Goal: Find specific page/section: Find specific page/section

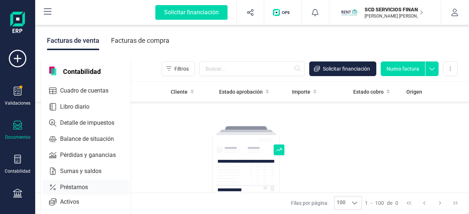
scroll to position [73, 0]
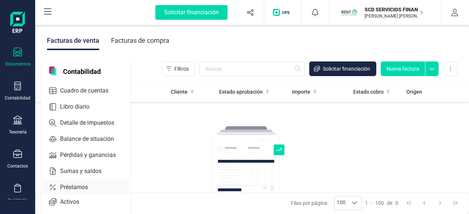
click at [79, 186] on span "Préstamos" at bounding box center [79, 187] width 44 height 9
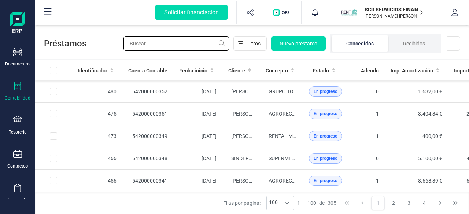
click at [166, 43] on input "text" at bounding box center [177, 43] width 106 height 15
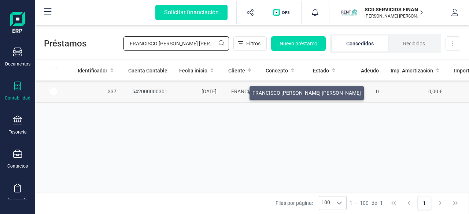
type input "FRANCISCO [PERSON_NAME] [PERSON_NAME]"
click at [240, 91] on span "FRANCISCO [PERSON_NAME] [PERSON_NAME]" at bounding box center [285, 92] width 108 height 6
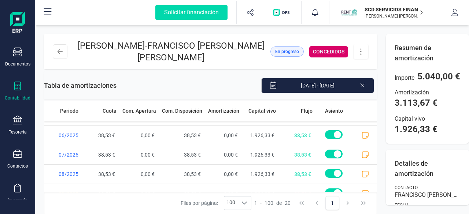
scroll to position [247, 0]
click at [17, 121] on icon at bounding box center [17, 120] width 9 height 9
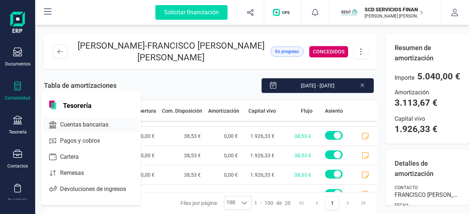
click at [69, 122] on span "Cuentas bancarias" at bounding box center [89, 125] width 65 height 9
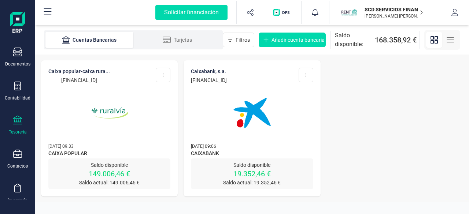
click at [115, 111] on img at bounding box center [110, 113] width 62 height 62
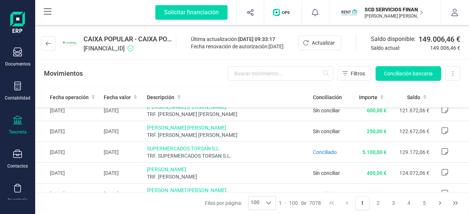
scroll to position [916, 0]
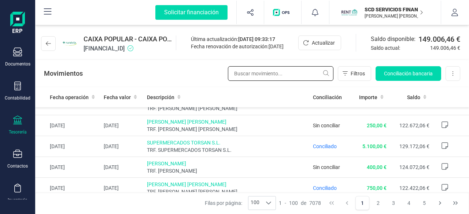
click at [240, 74] on input "text" at bounding box center [281, 73] width 106 height 15
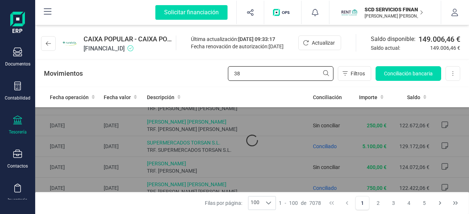
scroll to position [0, 0]
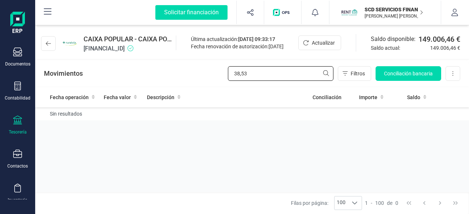
drag, startPoint x: 262, startPoint y: 76, endPoint x: 219, endPoint y: 76, distance: 42.5
click at [219, 76] on div "Movimientos 38,53 Filtros Conciliación bancaria Descargar Excel Eliminar cuenta" at bounding box center [252, 73] width 434 height 26
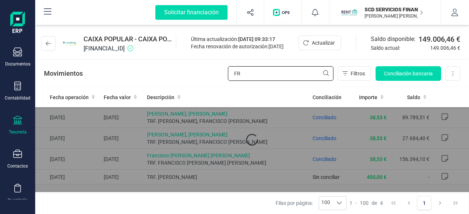
type input "F"
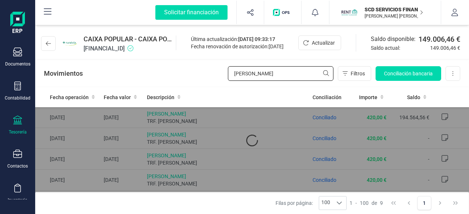
type input "[PERSON_NAME]"
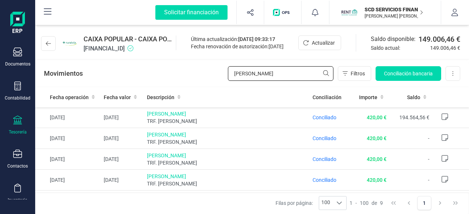
drag, startPoint x: 299, startPoint y: 72, endPoint x: 206, endPoint y: 74, distance: 93.1
click at [206, 74] on div "Movimientos [PERSON_NAME] Filtros Conciliación bancaria Descargar Excel Elimina…" at bounding box center [252, 73] width 434 height 26
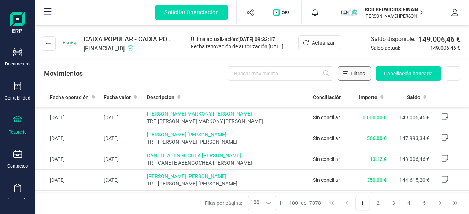
click at [347, 74] on icon "Filtros" at bounding box center [345, 74] width 5 height 6
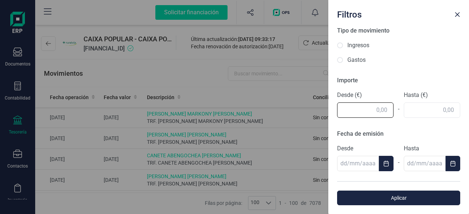
click at [357, 111] on input "text" at bounding box center [365, 110] width 56 height 15
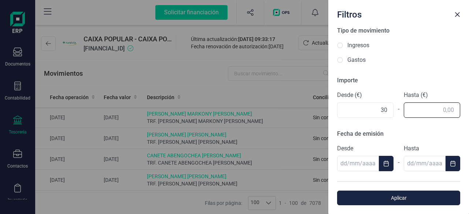
click at [436, 113] on div "Importe Desde (€) 30 - Hasta (€)" at bounding box center [398, 97] width 123 height 42
type input "30,00"
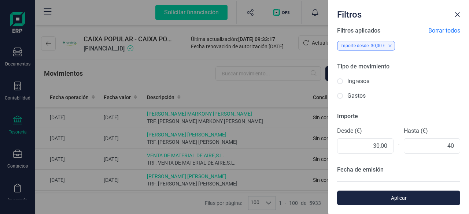
click at [409, 176] on div "Fecha de emisión Desde - Hasta" at bounding box center [398, 187] width 123 height 42
type input "40,00"
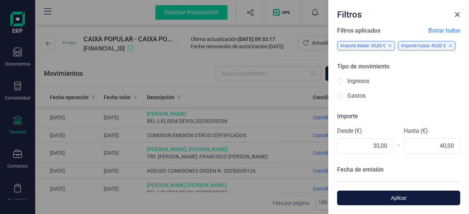
click at [401, 200] on span "Aplicar" at bounding box center [399, 198] width 106 height 7
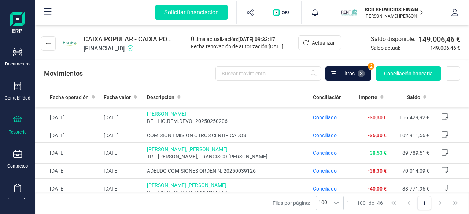
click at [362, 76] on icon at bounding box center [361, 74] width 6 height 6
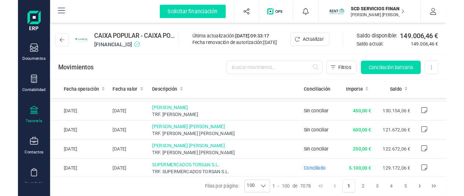
scroll to position [880, 0]
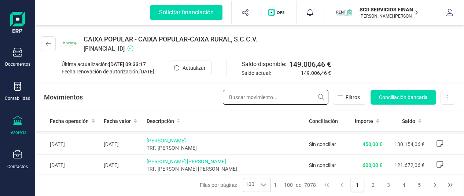
click at [276, 99] on input "text" at bounding box center [276, 97] width 106 height 15
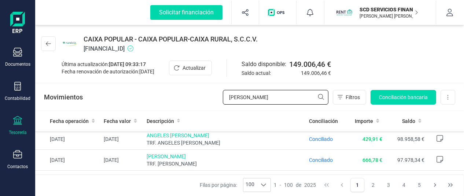
scroll to position [0, 0]
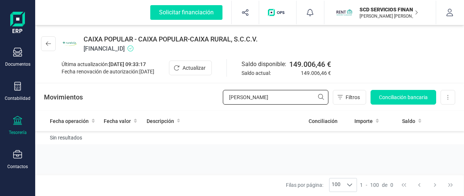
drag, startPoint x: 280, startPoint y: 98, endPoint x: 254, endPoint y: 96, distance: 26.5
click at [254, 96] on input "[PERSON_NAME]" at bounding box center [276, 97] width 106 height 15
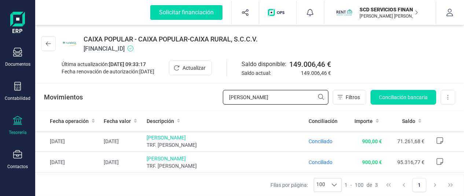
type input "[PERSON_NAME]"
